Goal: Information Seeking & Learning: Learn about a topic

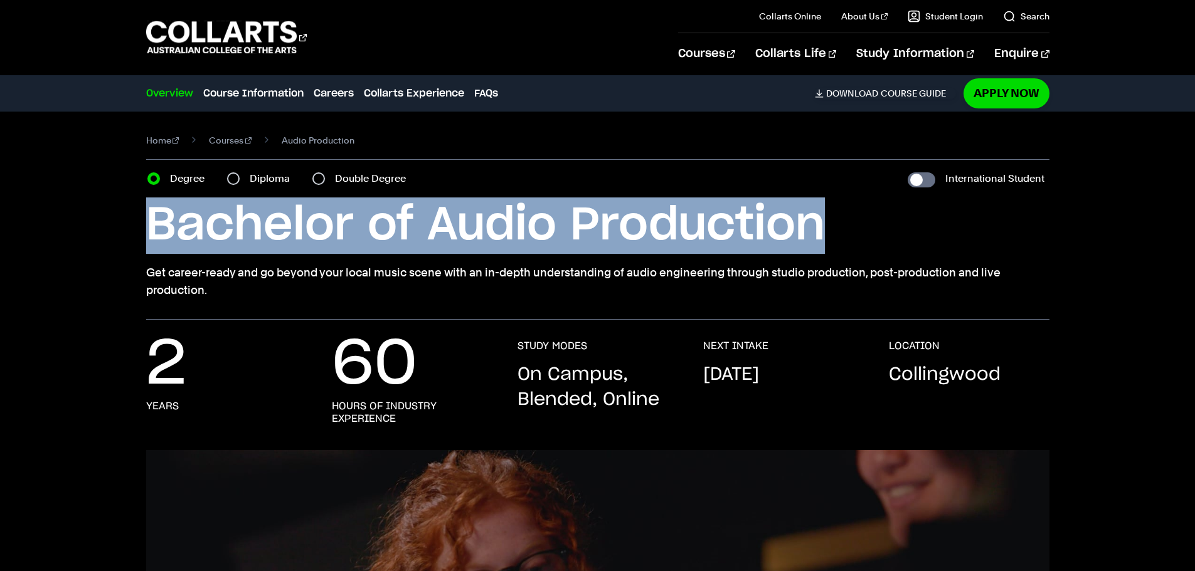
drag, startPoint x: 837, startPoint y: 244, endPoint x: 137, endPoint y: 248, distance: 699.2
click at [137, 248] on div "Home Courses Audio Production Course variant Degree Diploma Double Degree Inter…" at bounding box center [598, 216] width 1106 height 208
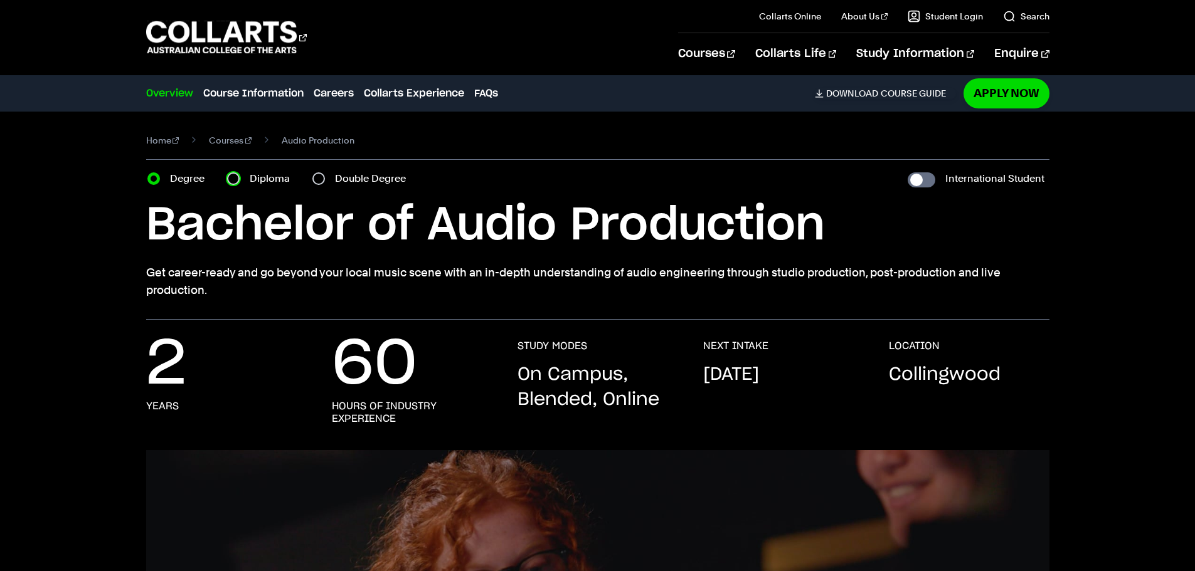
click at [230, 176] on input "Diploma" at bounding box center [233, 178] width 13 height 13
radio input "true"
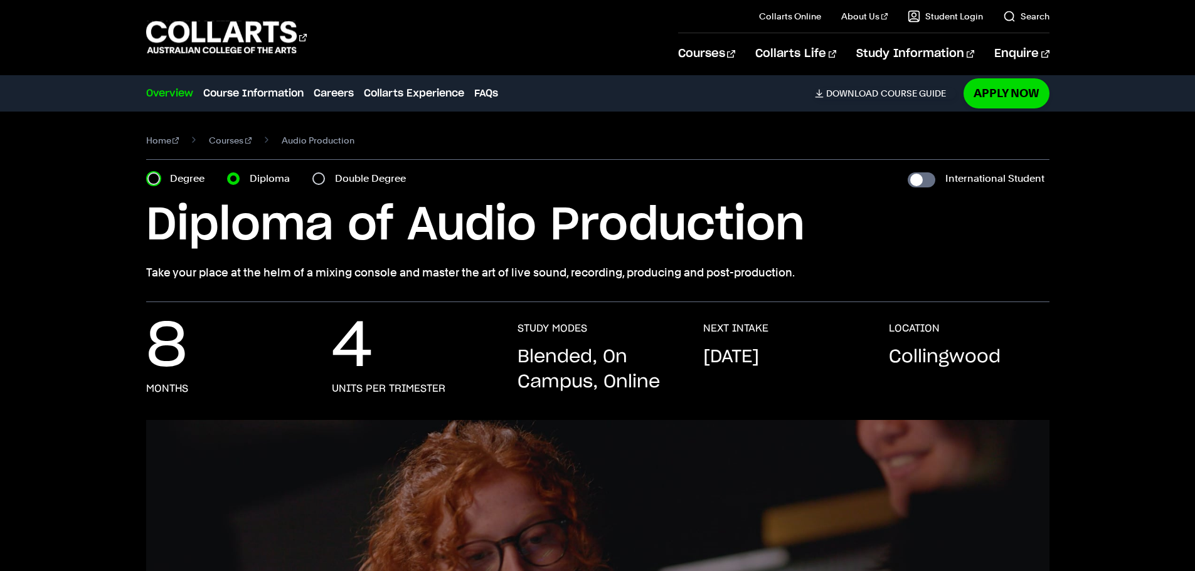
click at [152, 177] on input "Degree" at bounding box center [153, 178] width 13 height 13
radio input "true"
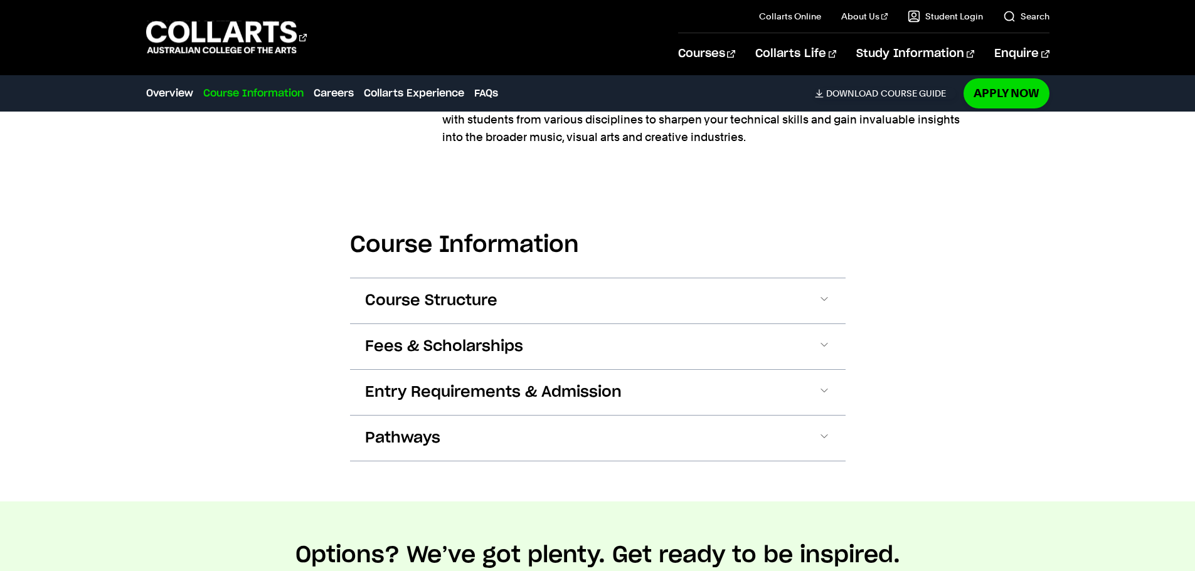
scroll to position [1192, 0]
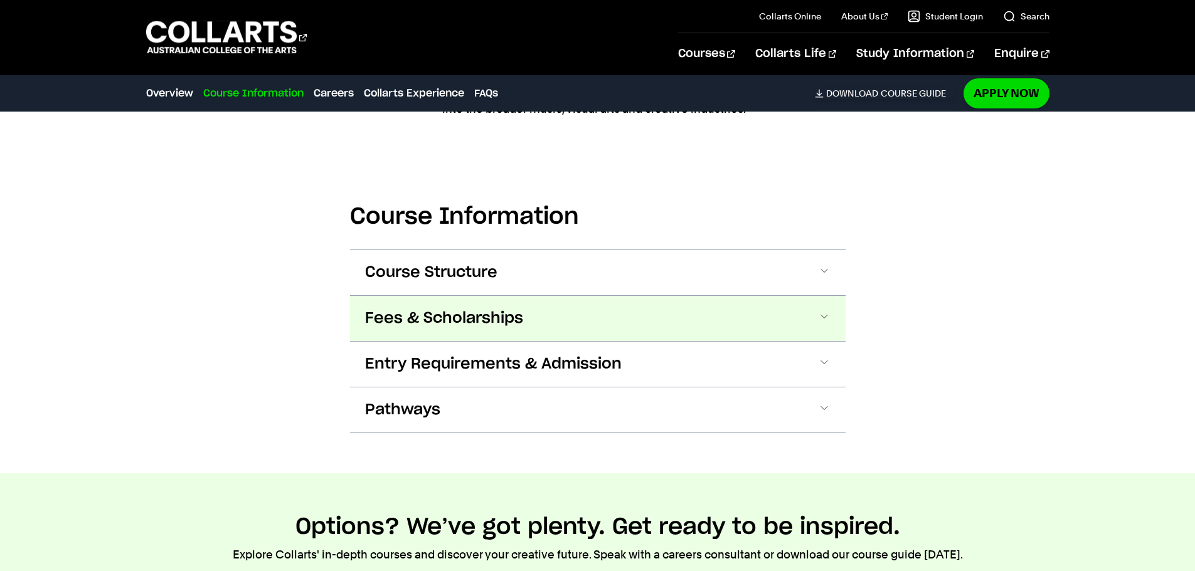
click at [535, 326] on button "Fees & Scholarships" at bounding box center [597, 318] width 495 height 45
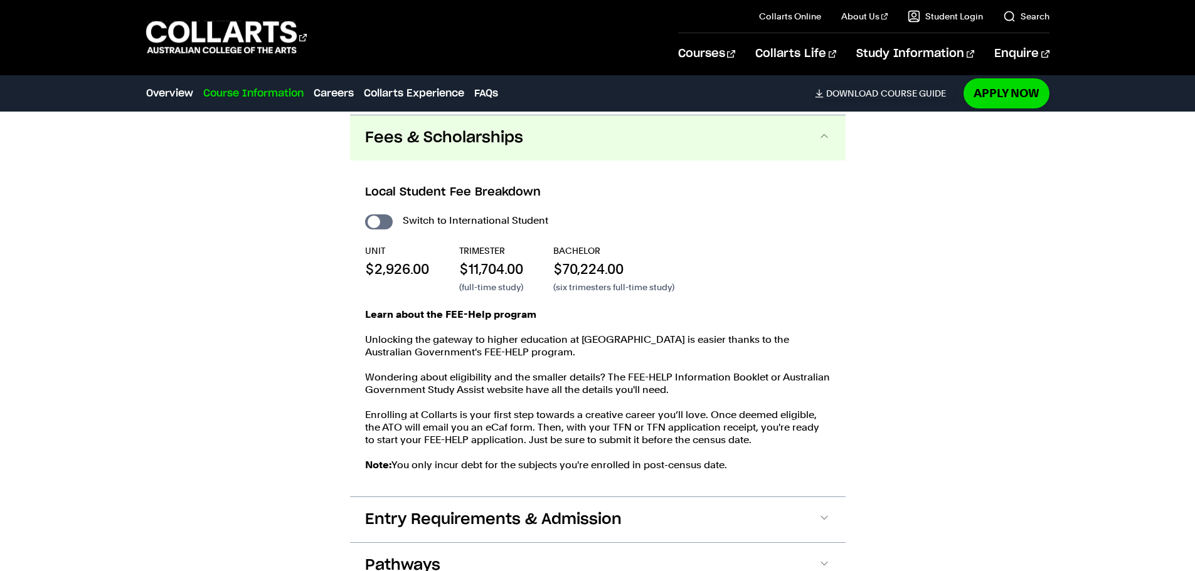
scroll to position [1375, 0]
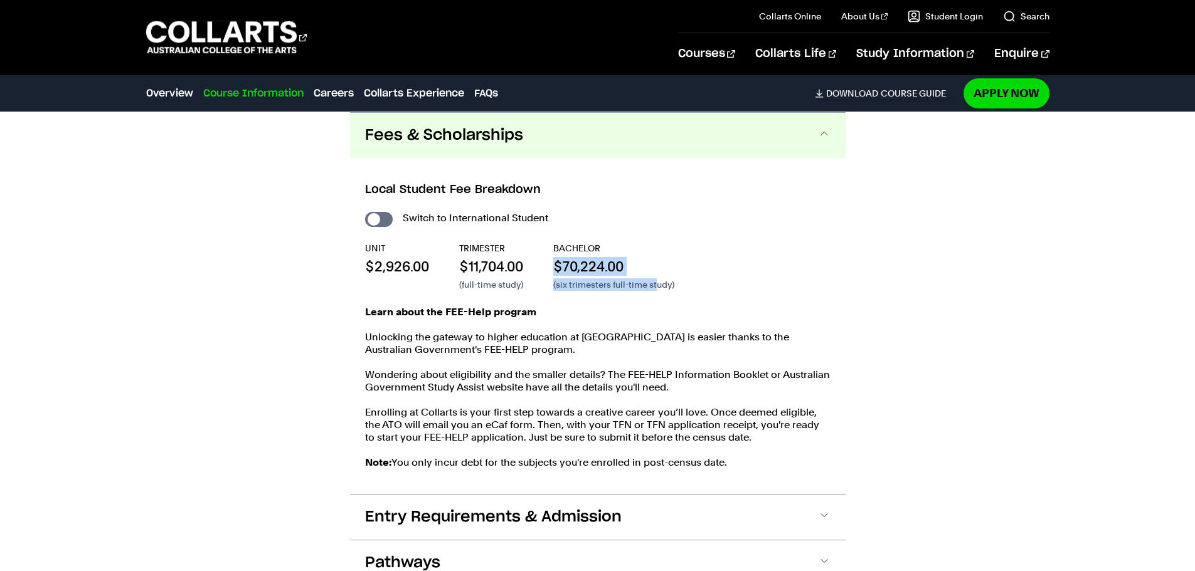
drag, startPoint x: 557, startPoint y: 272, endPoint x: 684, endPoint y: 275, distance: 126.1
click at [667, 277] on div "BACHELOR $70,224.00 (six trimesters full-time study)" at bounding box center [613, 266] width 121 height 49
click at [693, 275] on div "UNIT $2,926.00 TRIMESTER $11,704.00 (full-time study) BACHELOR $70,224.00 (six …" at bounding box center [597, 266] width 465 height 49
drag, startPoint x: 527, startPoint y: 265, endPoint x: 477, endPoint y: 271, distance: 49.9
click at [477, 271] on div "UNIT $2,926.00 TRIMESTER $11,704.00 (full-time study) BACHELOR $70,224.00 (six …" at bounding box center [597, 266] width 465 height 49
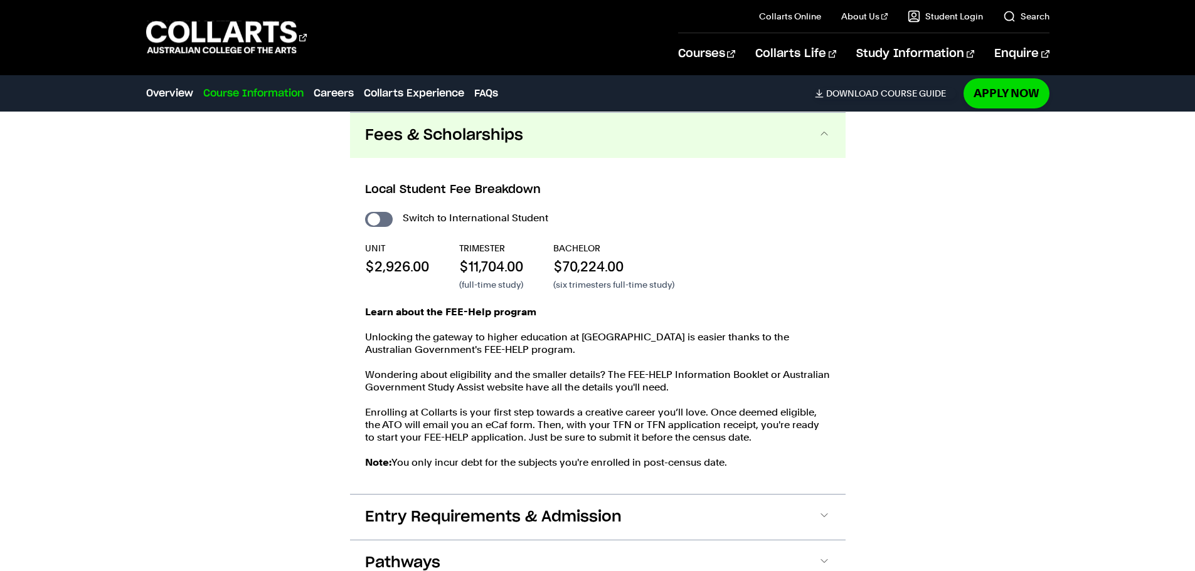
click at [895, 334] on div "Course Information Course Structure Bachelor of Audio Production The Bachelor d…" at bounding box center [598, 293] width 1106 height 665
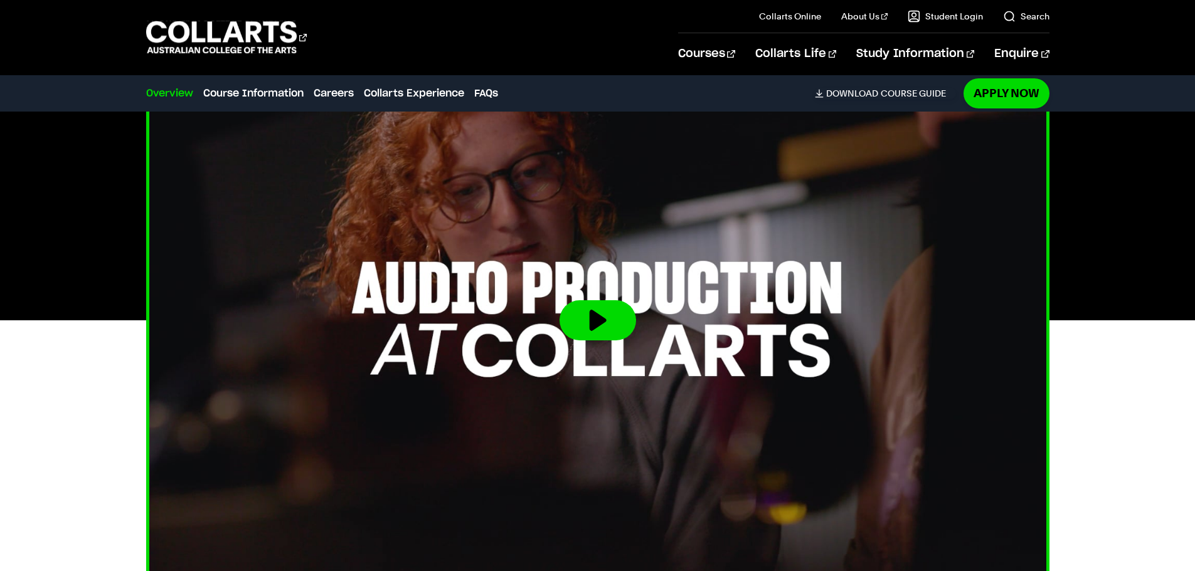
scroll to position [309, 0]
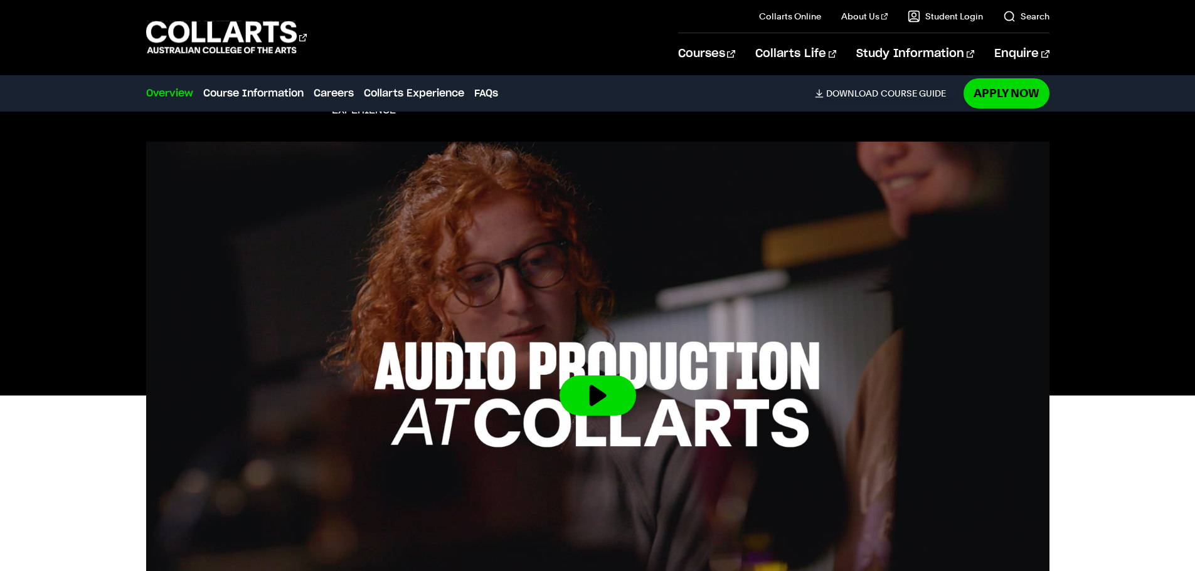
click at [1085, 309] on div at bounding box center [598, 396] width 1106 height 508
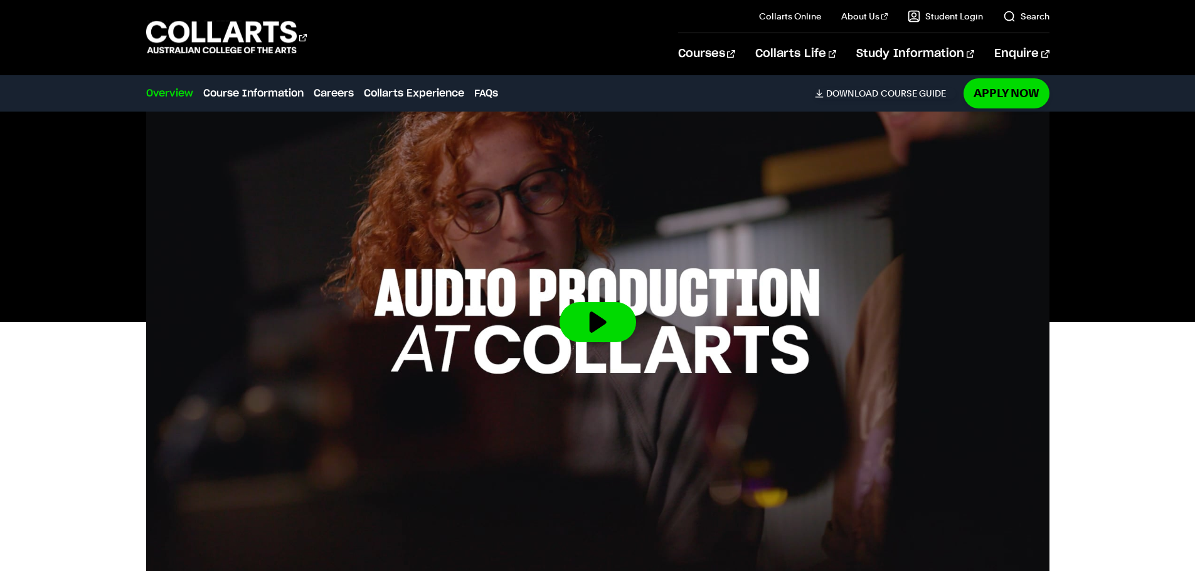
scroll to position [497, 0]
